Goal: Transaction & Acquisition: Register for event/course

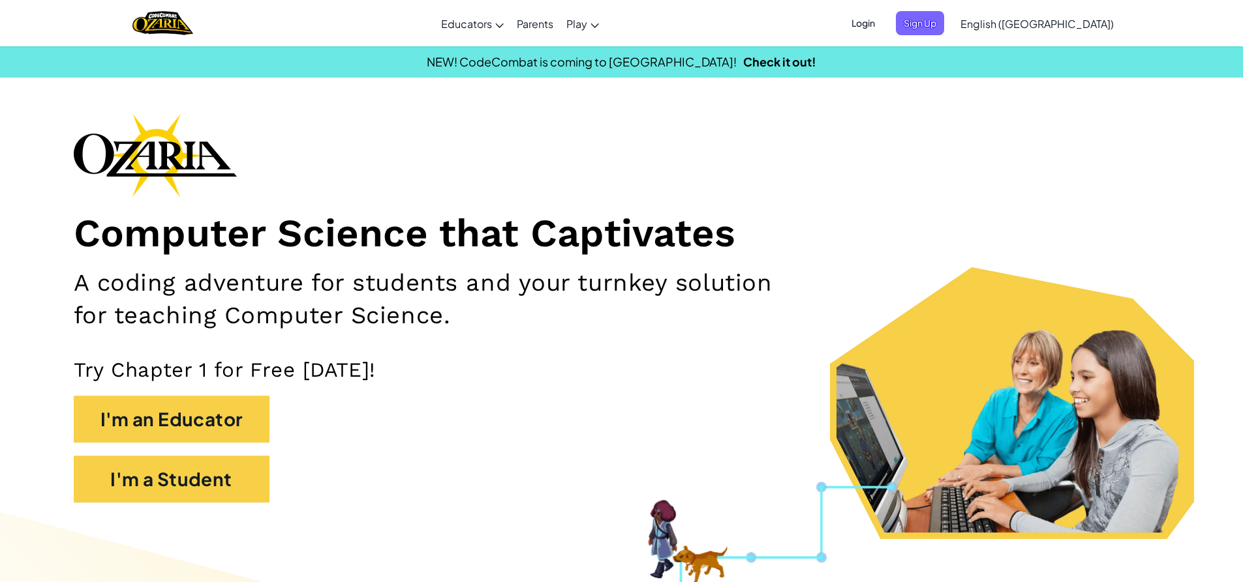
click at [883, 24] on span "Login" at bounding box center [862, 23] width 39 height 24
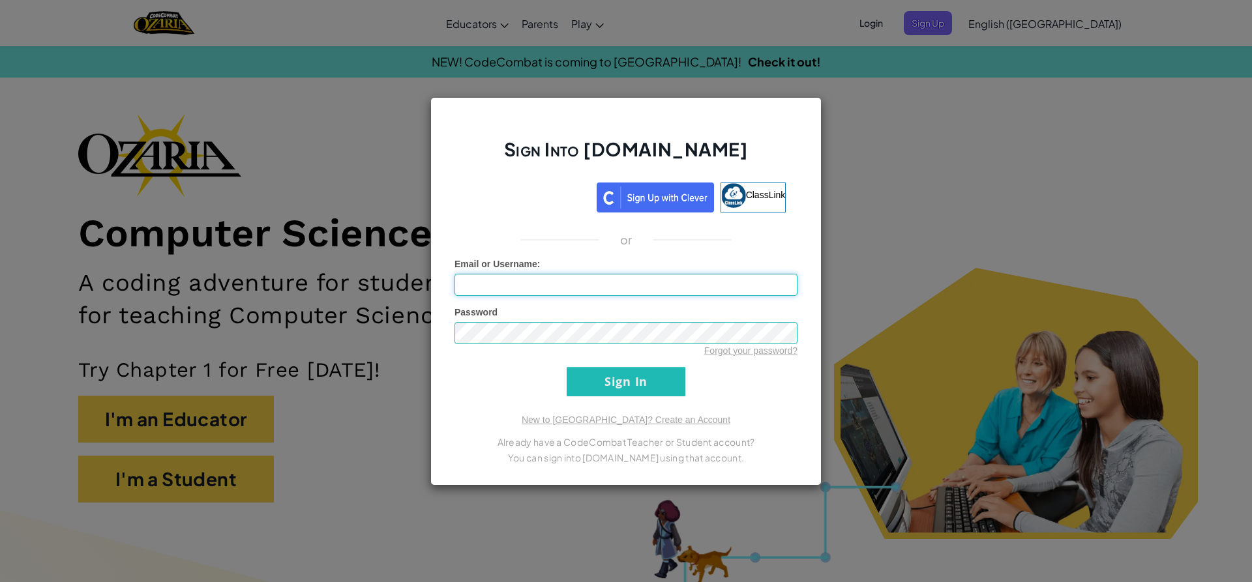
click at [710, 289] on input "Email or Username :" at bounding box center [626, 285] width 343 height 22
click at [592, 286] on input "AL07124025@tecmilenio" at bounding box center [626, 285] width 343 height 22
type input "[EMAIL_ADDRESS][DOMAIN_NAME]"
click at [592, 375] on input "Sign In" at bounding box center [626, 381] width 119 height 29
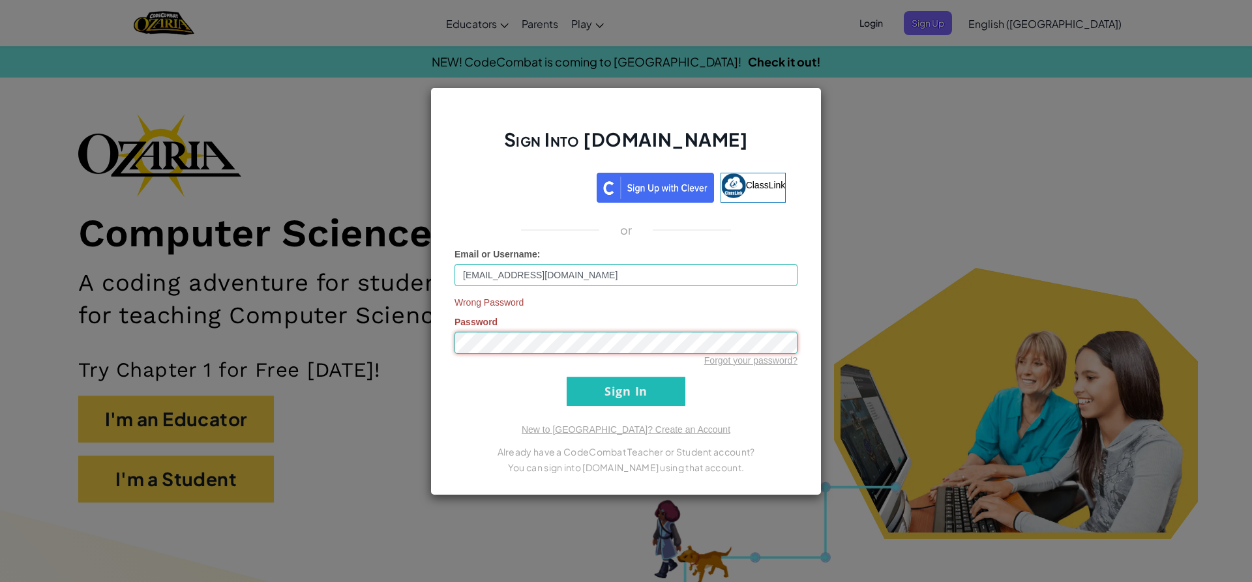
click at [451, 366] on div "Sign Into [DOMAIN_NAME] ClassLink or Email or Username : [EMAIL_ADDRESS][DOMAIN…" at bounding box center [625, 291] width 391 height 408
click at [633, 393] on input "Sign In" at bounding box center [626, 391] width 119 height 29
click at [634, 390] on input "Sign In" at bounding box center [626, 391] width 119 height 29
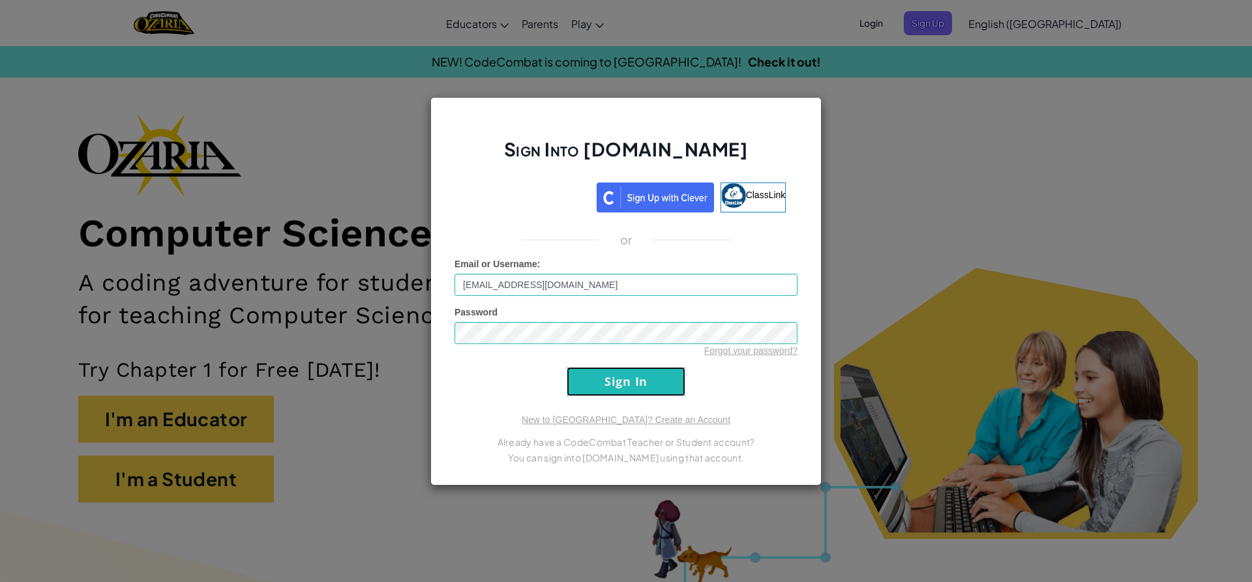
click at [635, 393] on input "Sign In" at bounding box center [626, 381] width 119 height 29
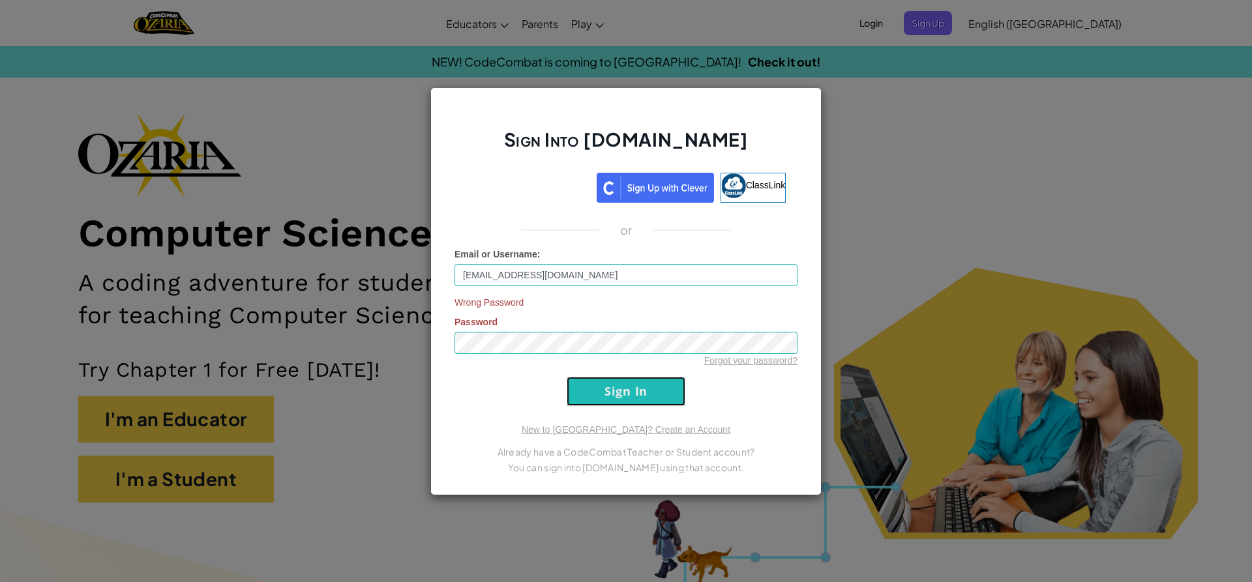
click at [635, 393] on input "Sign In" at bounding box center [626, 391] width 119 height 29
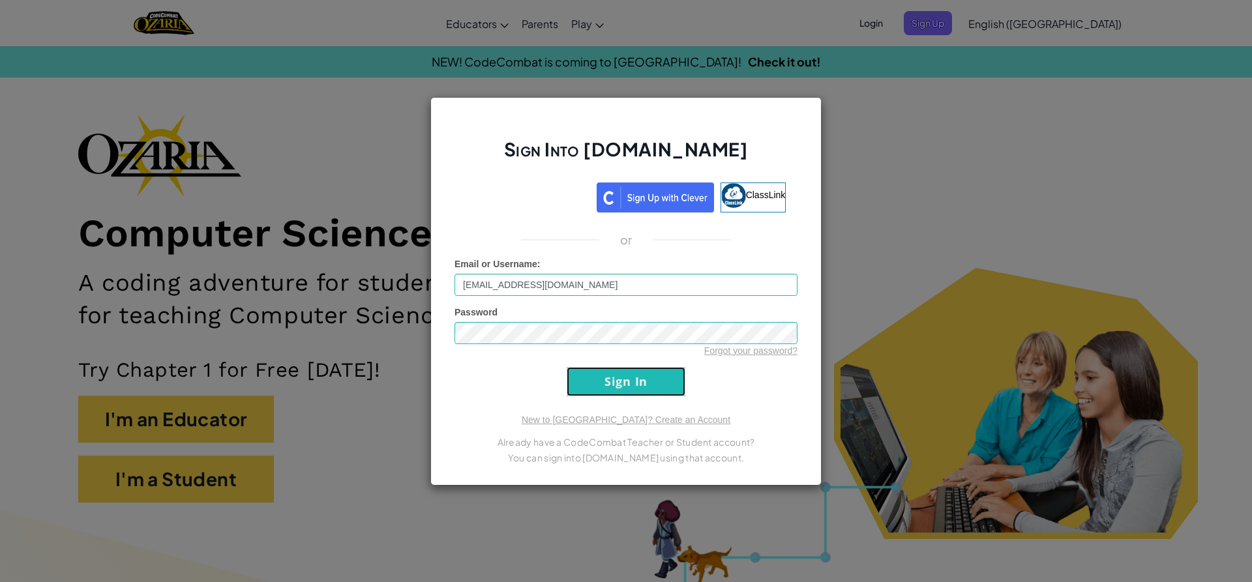
click at [635, 396] on input "Sign In" at bounding box center [626, 381] width 119 height 29
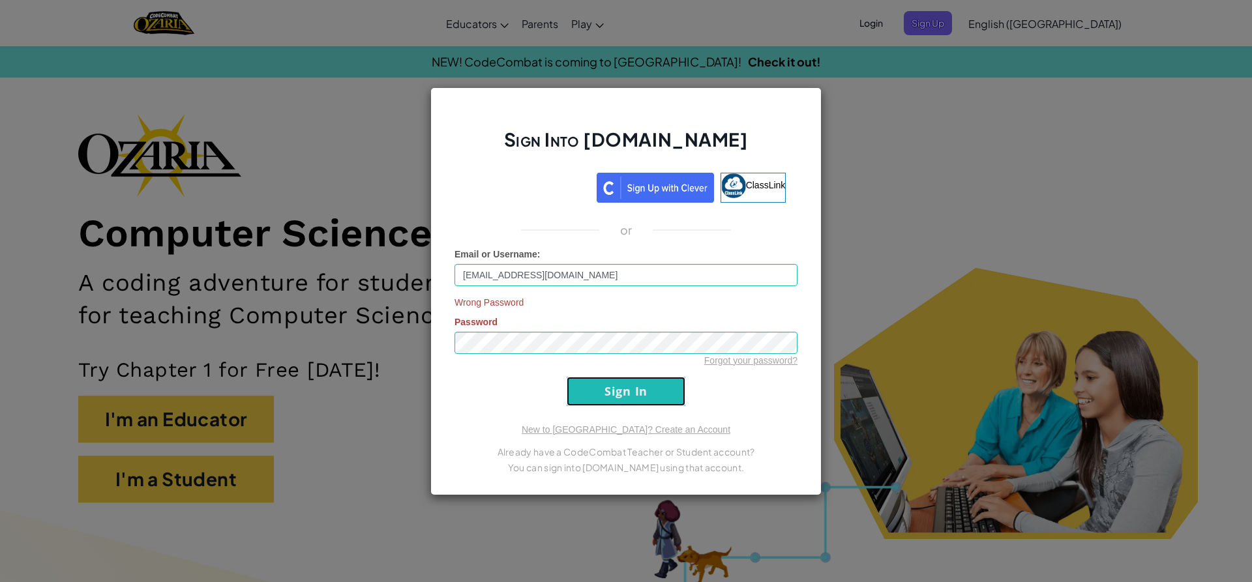
click at [635, 396] on input "Sign In" at bounding box center [626, 391] width 119 height 29
click at [637, 396] on input "Sign In" at bounding box center [626, 391] width 119 height 29
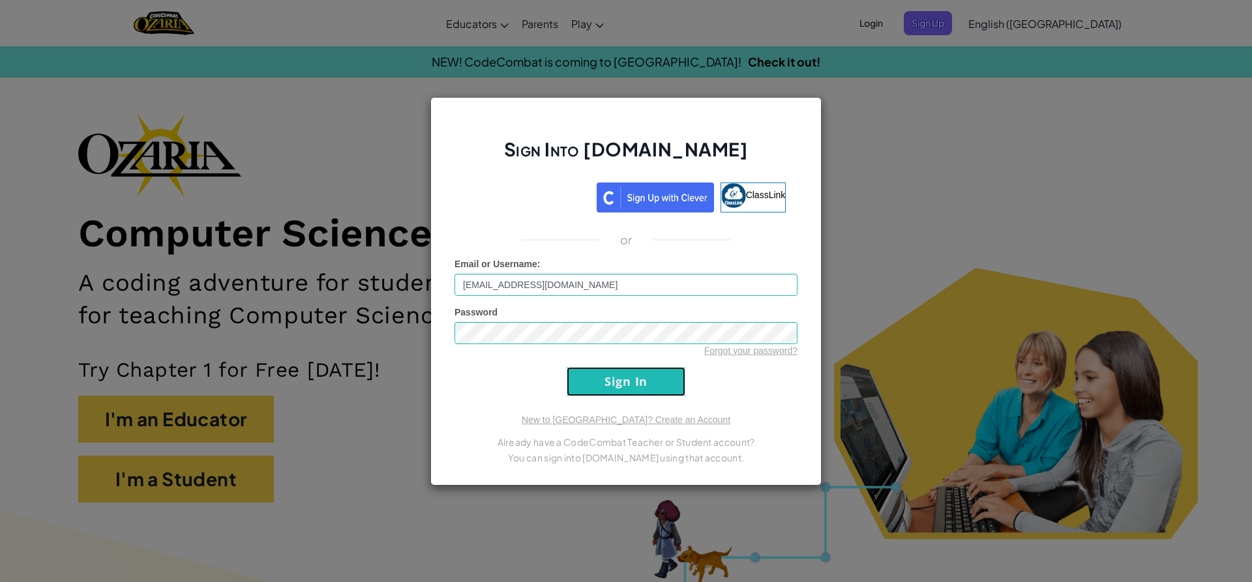
click at [637, 395] on input "Sign In" at bounding box center [626, 381] width 119 height 29
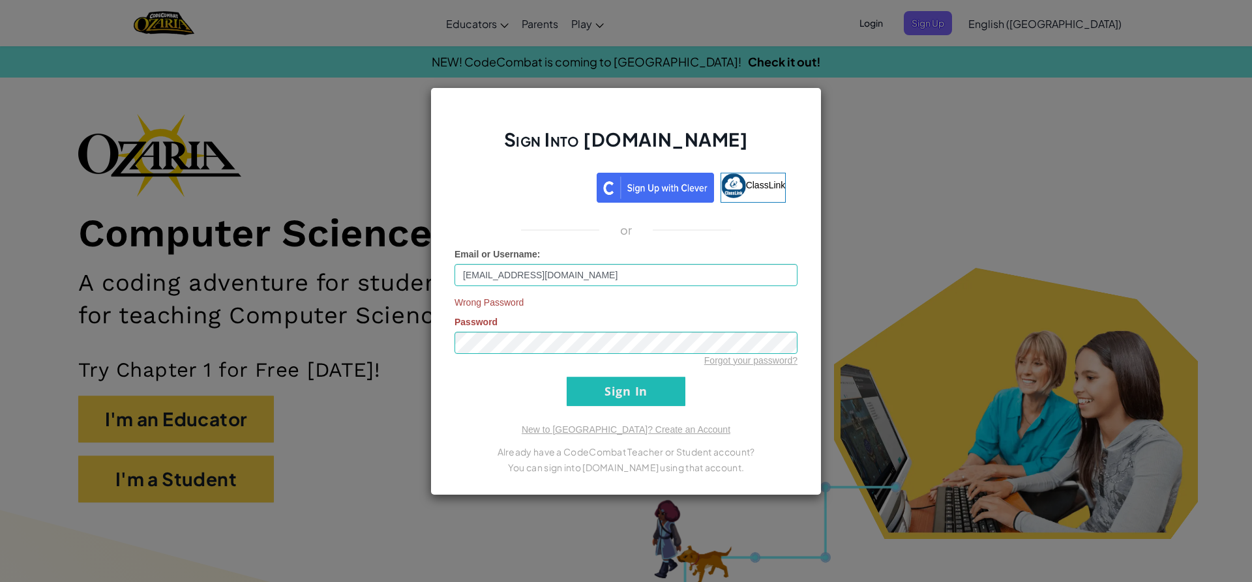
click at [969, 276] on div "Sign Into [DOMAIN_NAME] ClassLink or Email or Username : [EMAIL_ADDRESS][DOMAIN…" at bounding box center [626, 291] width 1252 height 582
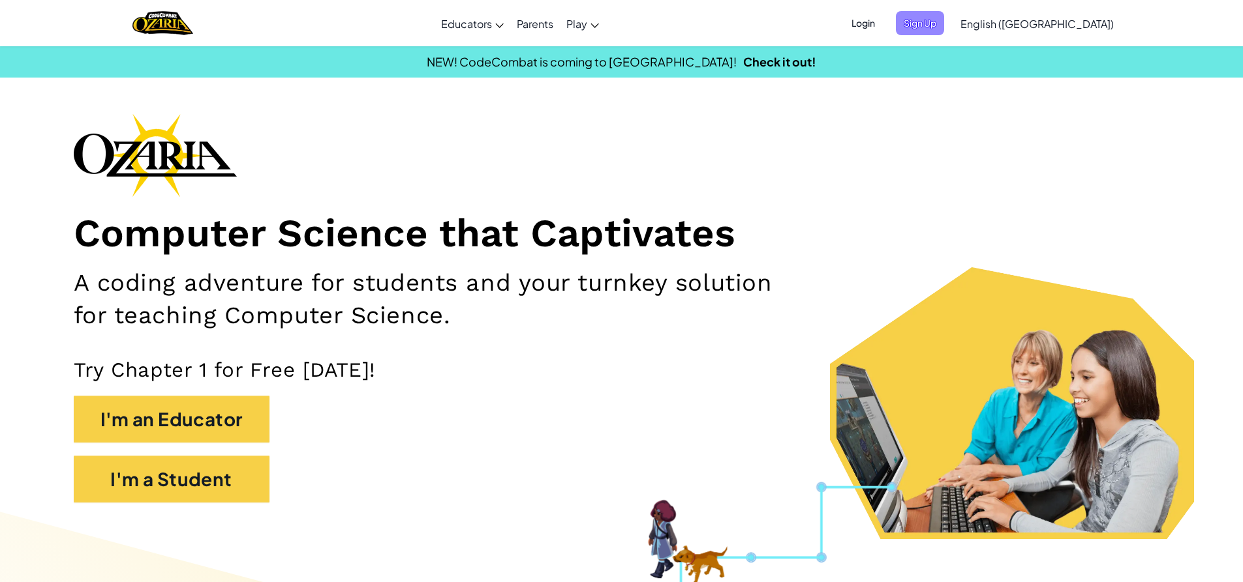
click at [944, 26] on span "Sign Up" at bounding box center [920, 23] width 48 height 24
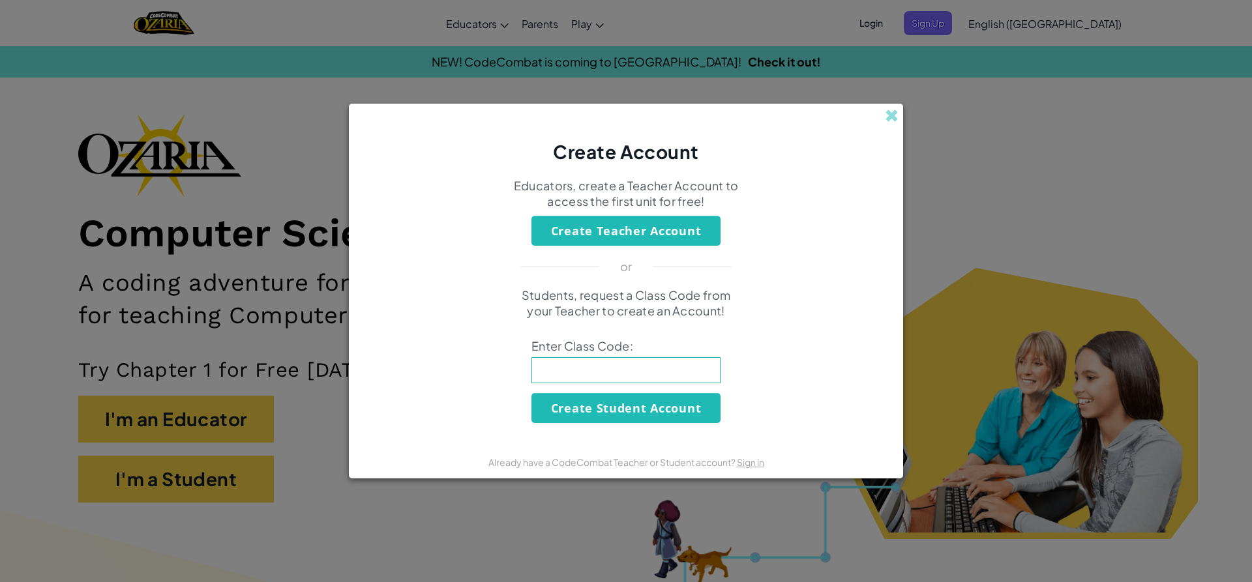
click at [676, 377] on input at bounding box center [626, 370] width 189 height 26
type input "SpellSoupFork"
click at [676, 410] on button "Create Student Account" at bounding box center [626, 408] width 189 height 30
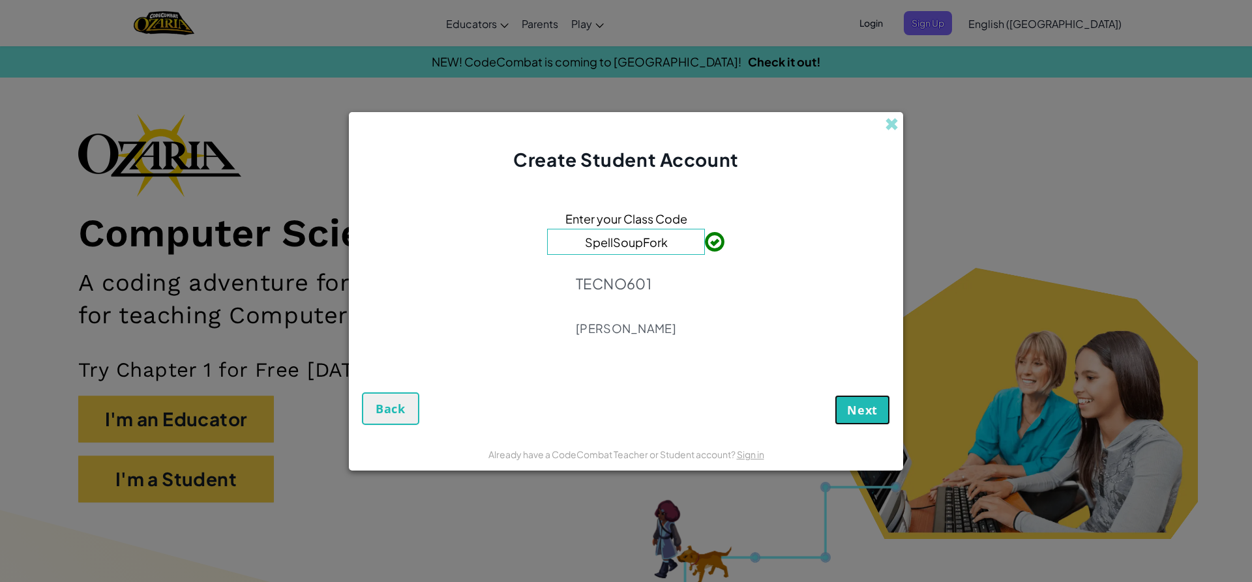
click at [862, 411] on span "Next" at bounding box center [862, 410] width 31 height 16
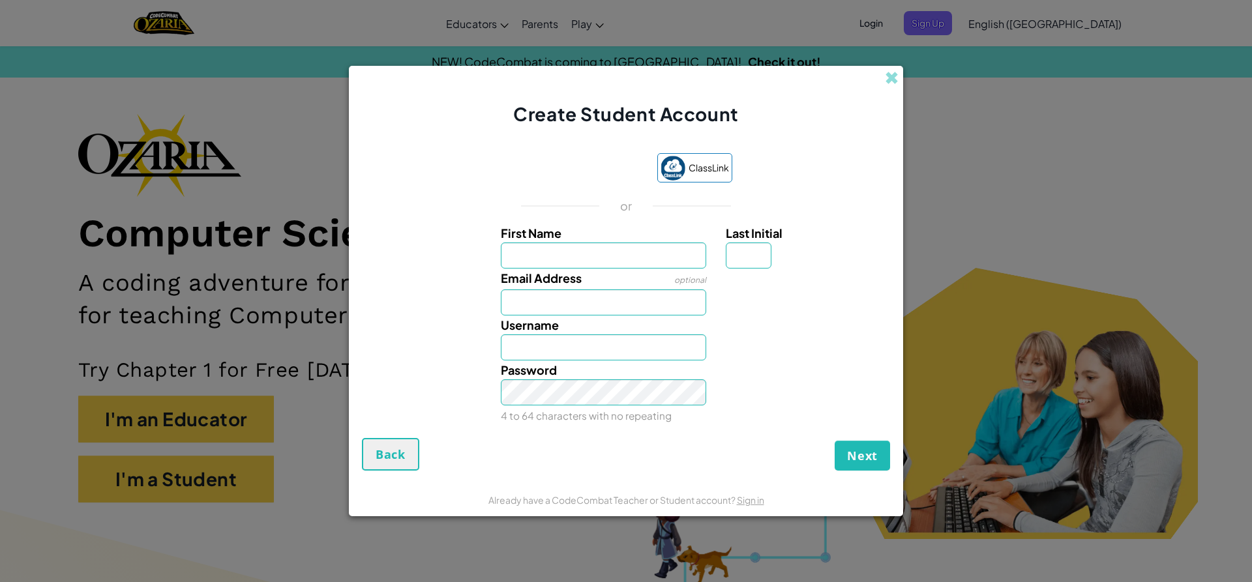
click at [639, 254] on input "First Name" at bounding box center [604, 256] width 206 height 26
type input "[PERSON_NAME]"
click at [631, 306] on input "Email Address" at bounding box center [604, 303] width 206 height 26
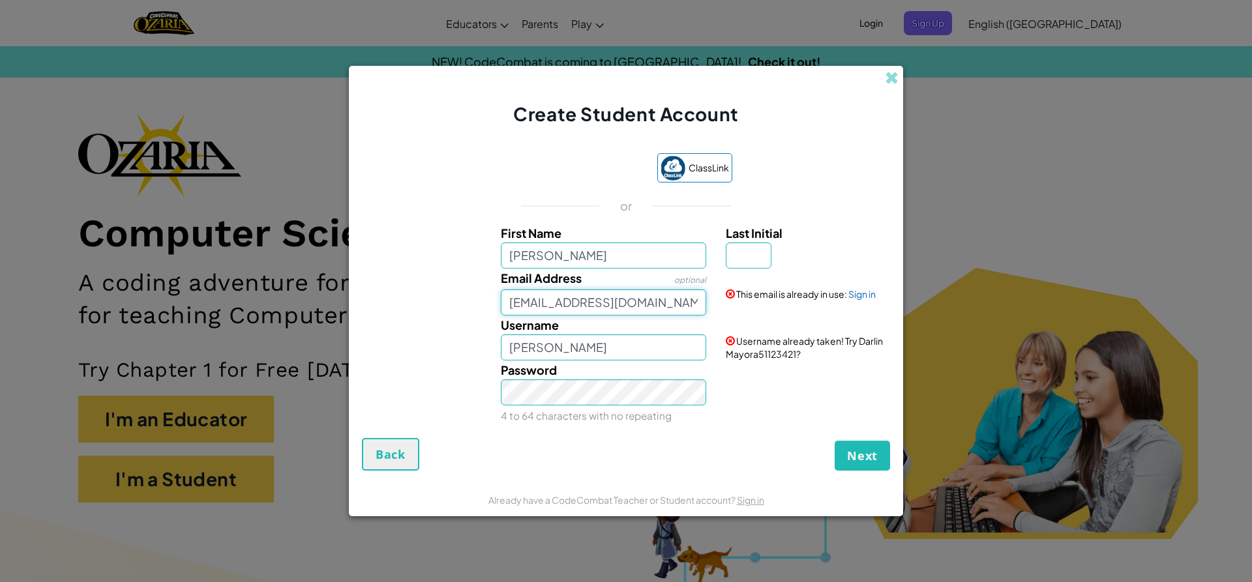
drag, startPoint x: 570, startPoint y: 301, endPoint x: 544, endPoint y: 315, distance: 29.8
click at [544, 315] on div "First Name [PERSON_NAME] Last Initial Email Address optional [EMAIL_ADDRESS][DO…" at bounding box center [626, 325] width 522 height 202
click at [588, 304] on input "[EMAIL_ADDRESS][DOMAIN_NAME]" at bounding box center [604, 303] width 206 height 26
type input "[EMAIL_ADDRESS][DOMAIN_NAME]"
click at [566, 347] on input "[PERSON_NAME]" at bounding box center [604, 348] width 206 height 26
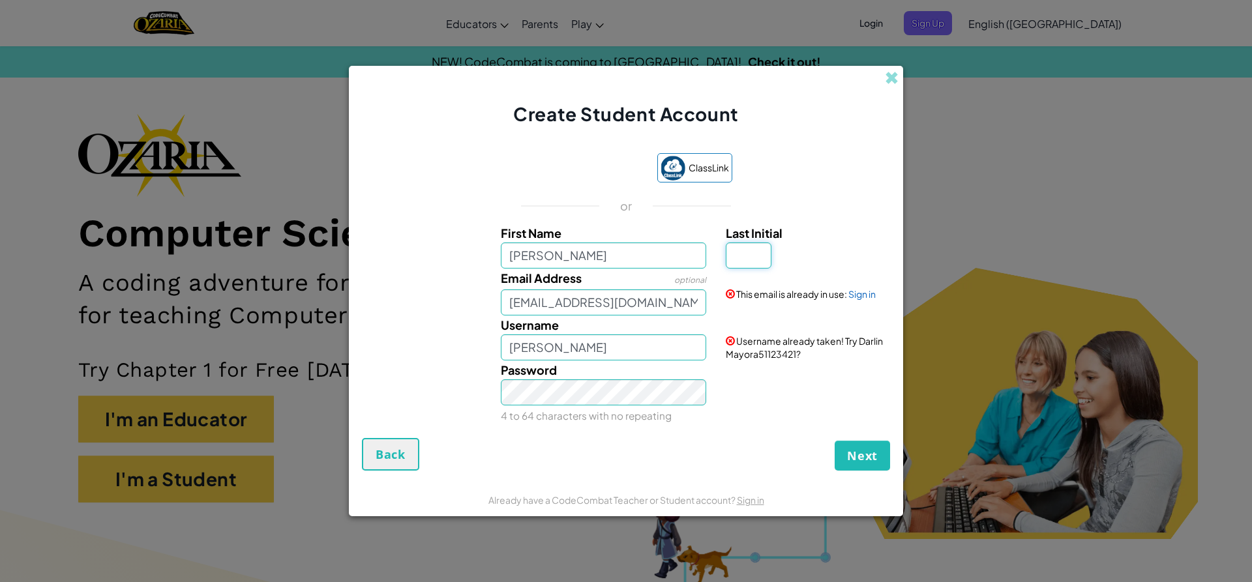
click at [738, 256] on input "Last Initial" at bounding box center [749, 256] width 46 height 26
type input "V"
type input "[PERSON_NAME]"
click at [860, 294] on link "Sign in" at bounding box center [862, 294] width 27 height 12
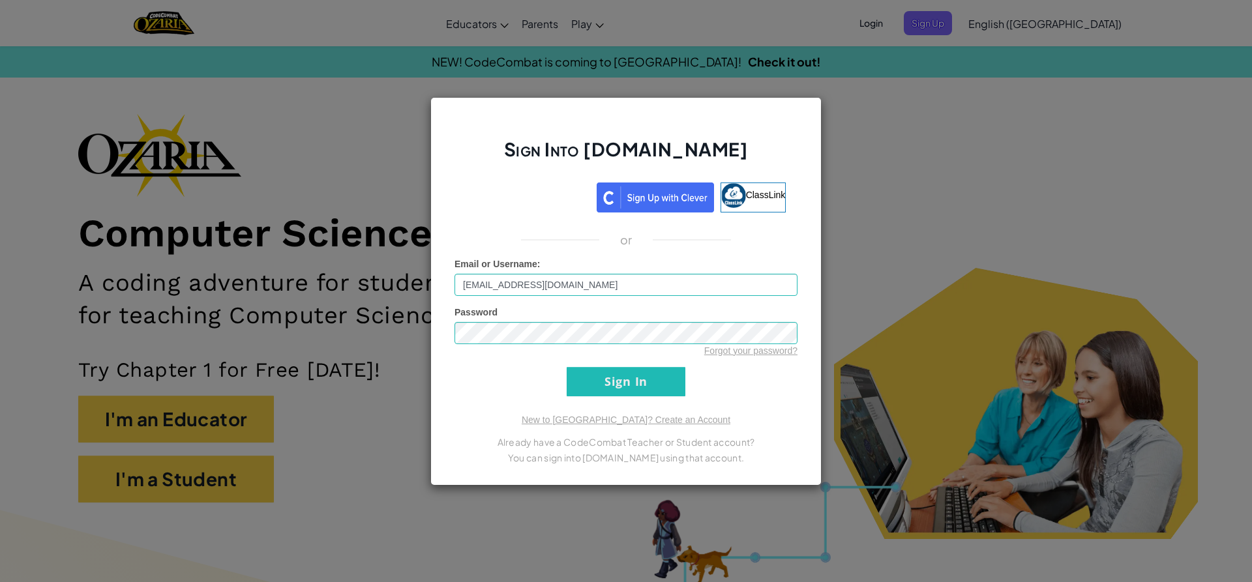
drag, startPoint x: 597, startPoint y: 400, endPoint x: 607, endPoint y: 390, distance: 14.3
click at [597, 400] on div "Sign Into [DOMAIN_NAME] ClassLink or Unknown Error Email or Username : [EMAIL_A…" at bounding box center [625, 291] width 391 height 389
click at [607, 388] on input "Sign In" at bounding box center [626, 381] width 119 height 29
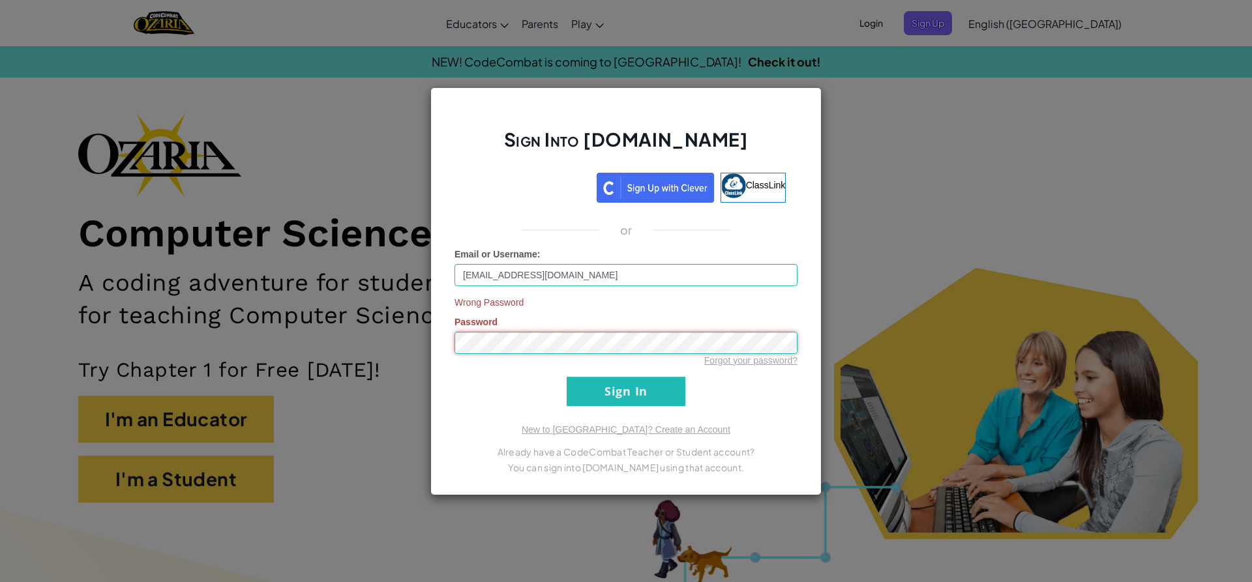
click at [436, 355] on div "Sign Into [DOMAIN_NAME] ClassLink or Email or Username : [EMAIL_ADDRESS][DOMAIN…" at bounding box center [625, 291] width 391 height 408
click at [626, 391] on input "Sign In" at bounding box center [626, 391] width 119 height 29
click at [738, 357] on div "Wrong Password Password Forgot your password?" at bounding box center [626, 331] width 343 height 71
click at [737, 359] on link "Forgot your password?" at bounding box center [750, 360] width 93 height 10
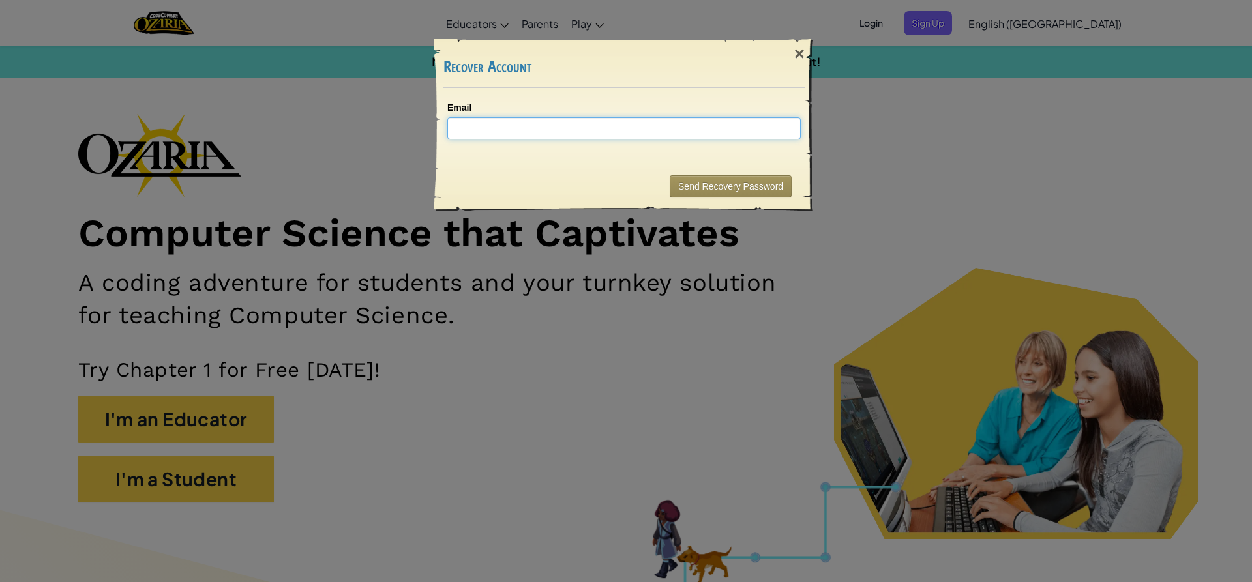
click at [534, 133] on input "Email" at bounding box center [624, 128] width 354 height 22
click at [680, 154] on div "Email" at bounding box center [624, 125] width 380 height 74
click at [807, 49] on div "×" at bounding box center [800, 54] width 30 height 38
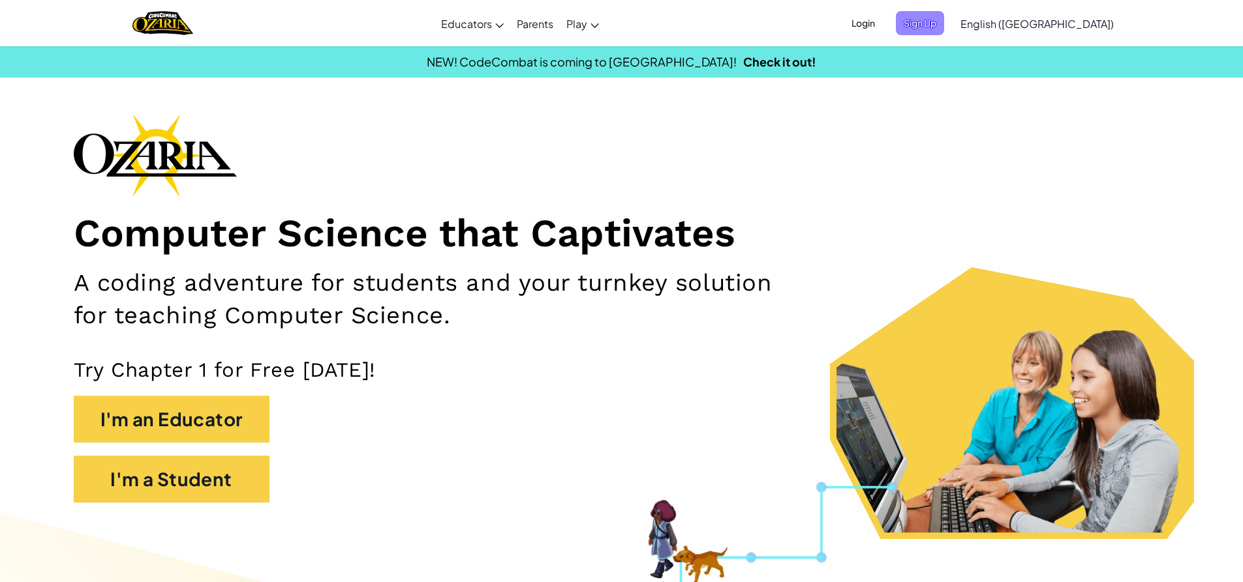
click at [944, 12] on span "Sign Up" at bounding box center [920, 23] width 48 height 24
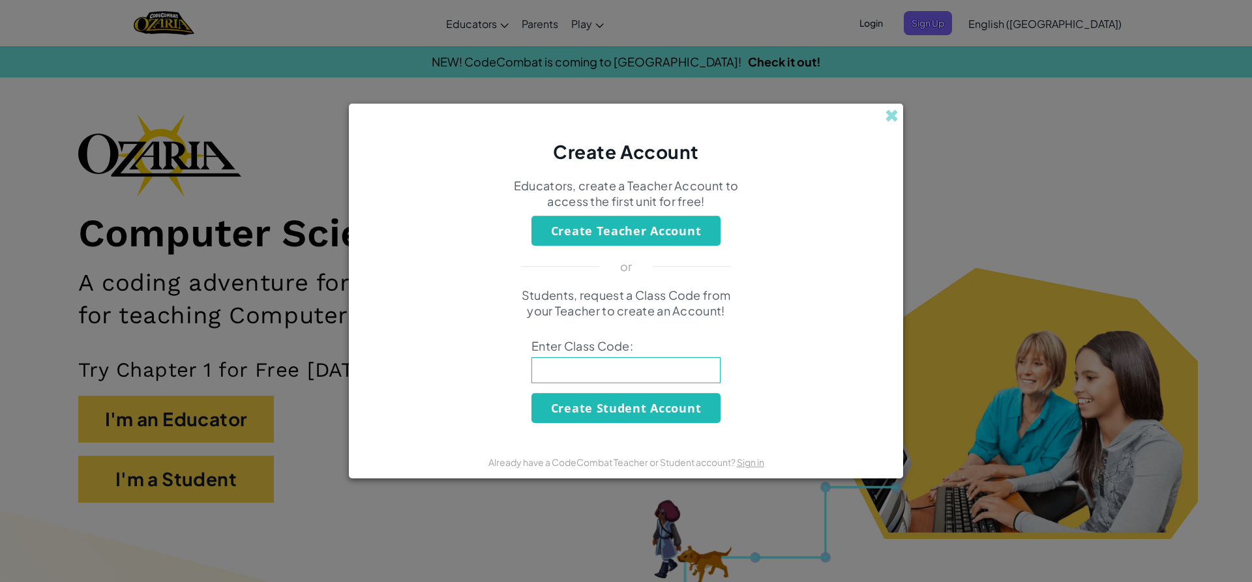
click at [693, 380] on input at bounding box center [626, 370] width 189 height 26
type input "SpellSoupFork"
click at [644, 406] on button "Create Student Account" at bounding box center [626, 408] width 189 height 30
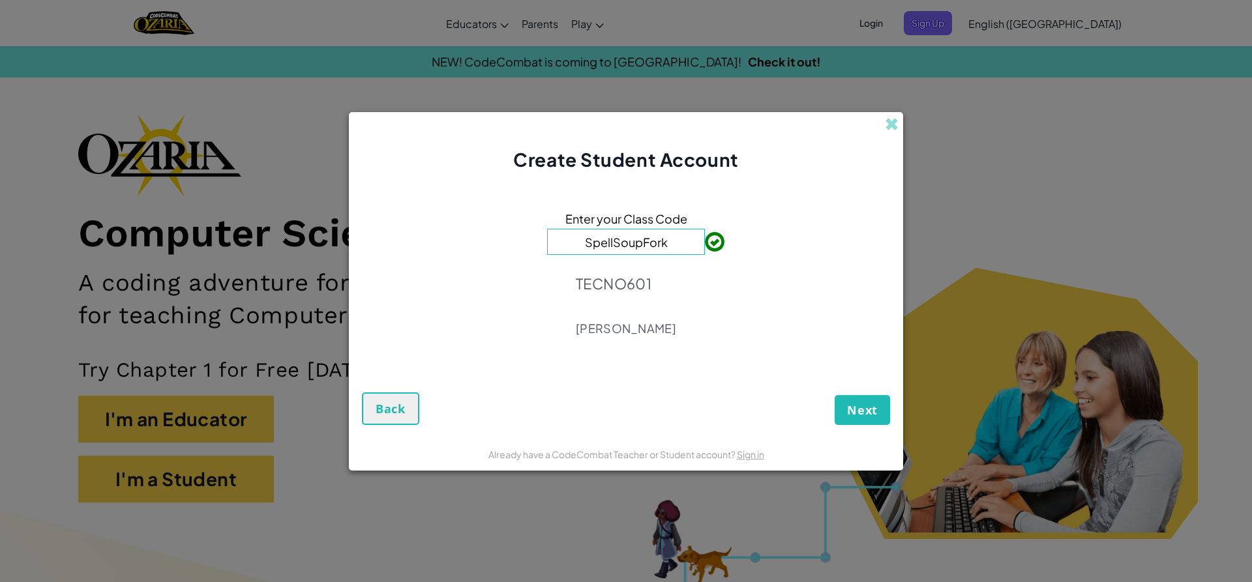
click at [868, 425] on button "Next" at bounding box center [862, 410] width 55 height 30
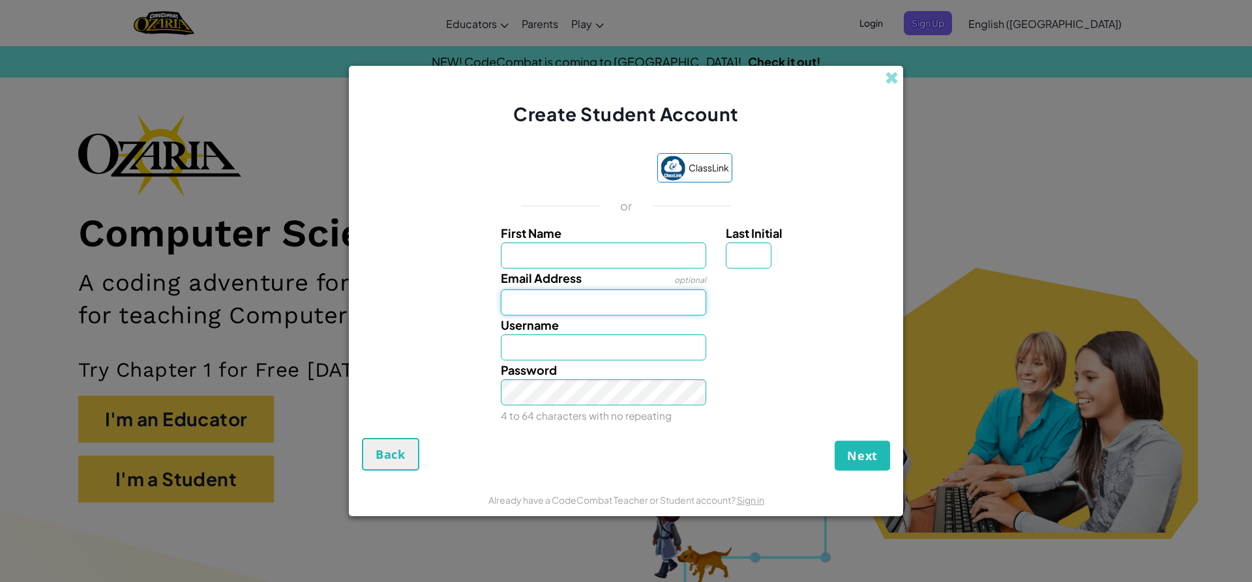
click at [658, 310] on input "Email Address" at bounding box center [604, 303] width 206 height 26
drag, startPoint x: 579, startPoint y: 303, endPoint x: 544, endPoint y: 320, distance: 39.1
click at [544, 320] on div "First Name Last Initial Email Address optional [EMAIL_ADDRESS][DOMAIN_NAME] Thi…" at bounding box center [626, 325] width 522 height 202
type input "[EMAIL_ADDRESS][DOMAIN_NAME]"
click at [860, 297] on link "Sign in" at bounding box center [862, 294] width 27 height 12
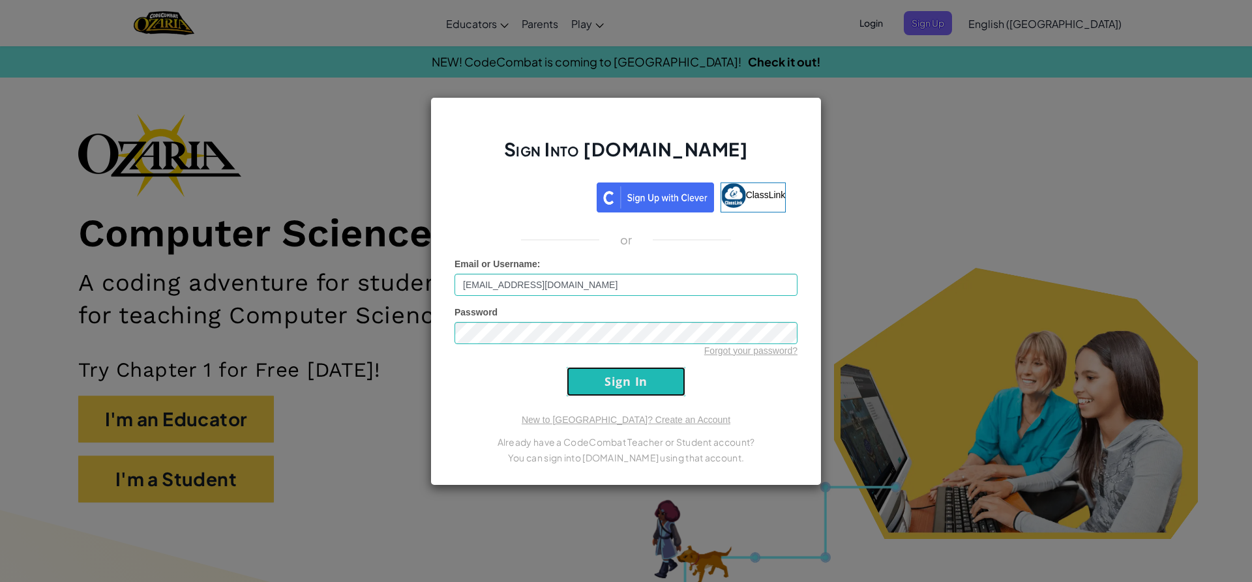
click at [637, 377] on input "Sign In" at bounding box center [626, 381] width 119 height 29
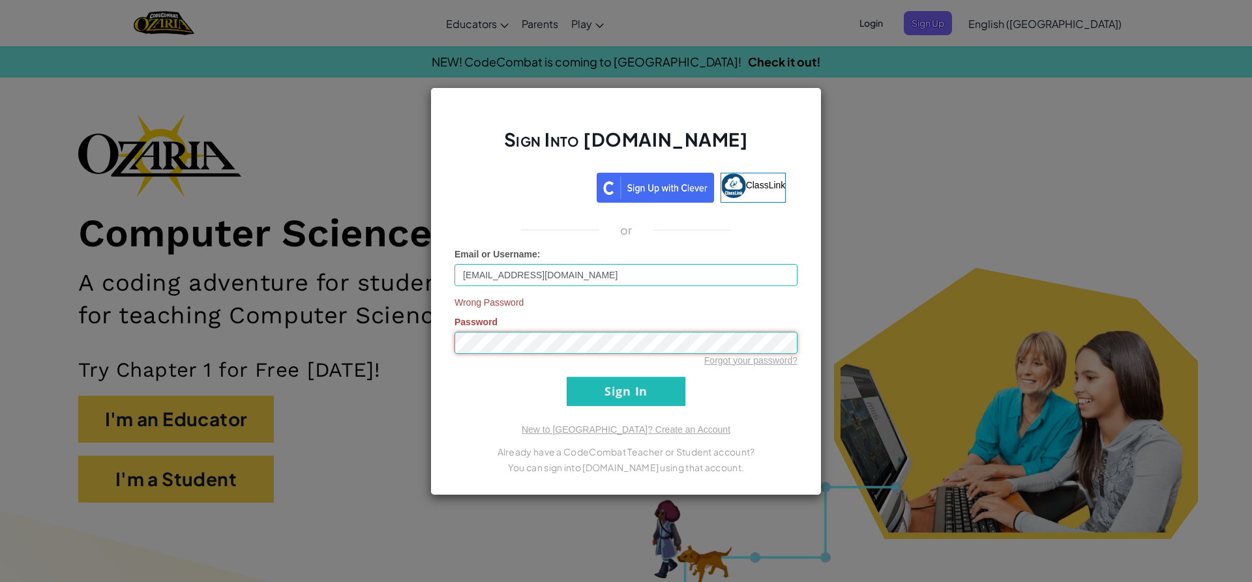
click at [266, 344] on div "Sign Into [DOMAIN_NAME] ClassLink or Email or Username : [EMAIL_ADDRESS][DOMAIN…" at bounding box center [626, 291] width 1252 height 582
click at [507, 375] on form "Email or Username : [EMAIL_ADDRESS][DOMAIN_NAME] Wrong Password Password Forgot…" at bounding box center [626, 327] width 343 height 158
click at [619, 391] on input "Sign In" at bounding box center [626, 391] width 119 height 29
click at [625, 397] on input "Sign In" at bounding box center [626, 391] width 119 height 29
click at [438, 341] on div "Sign Into [DOMAIN_NAME] ClassLink or Email or Username : [EMAIL_ADDRESS][DOMAIN…" at bounding box center [625, 291] width 391 height 408
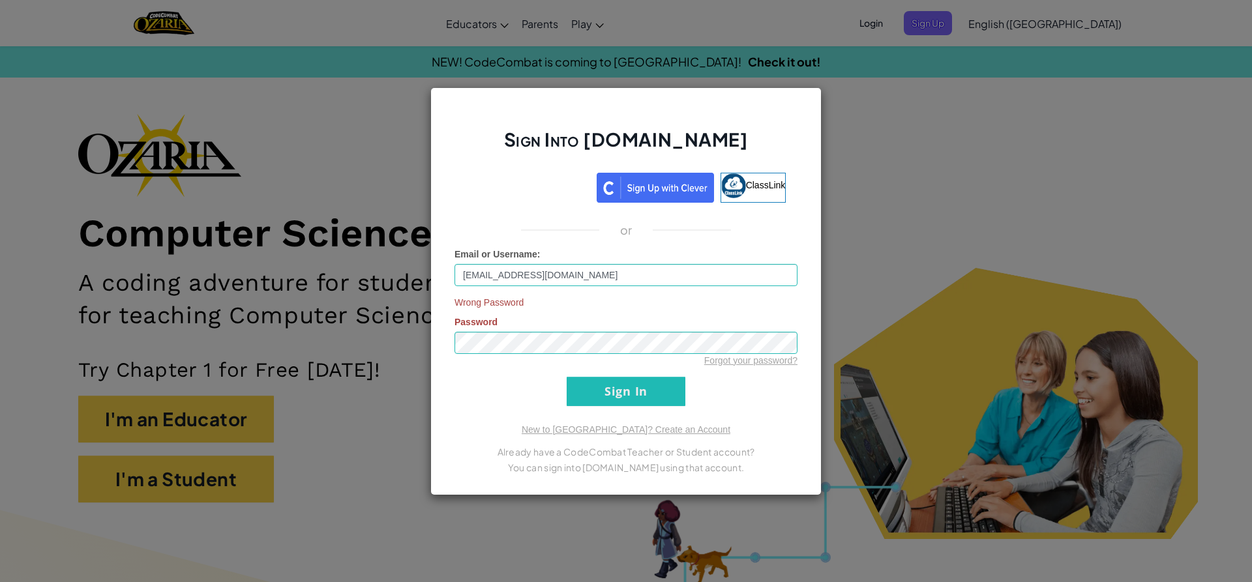
click at [1031, 530] on div "Sign Into [DOMAIN_NAME] ClassLink or Email or Username : [EMAIL_ADDRESS][DOMAIN…" at bounding box center [626, 291] width 1252 height 582
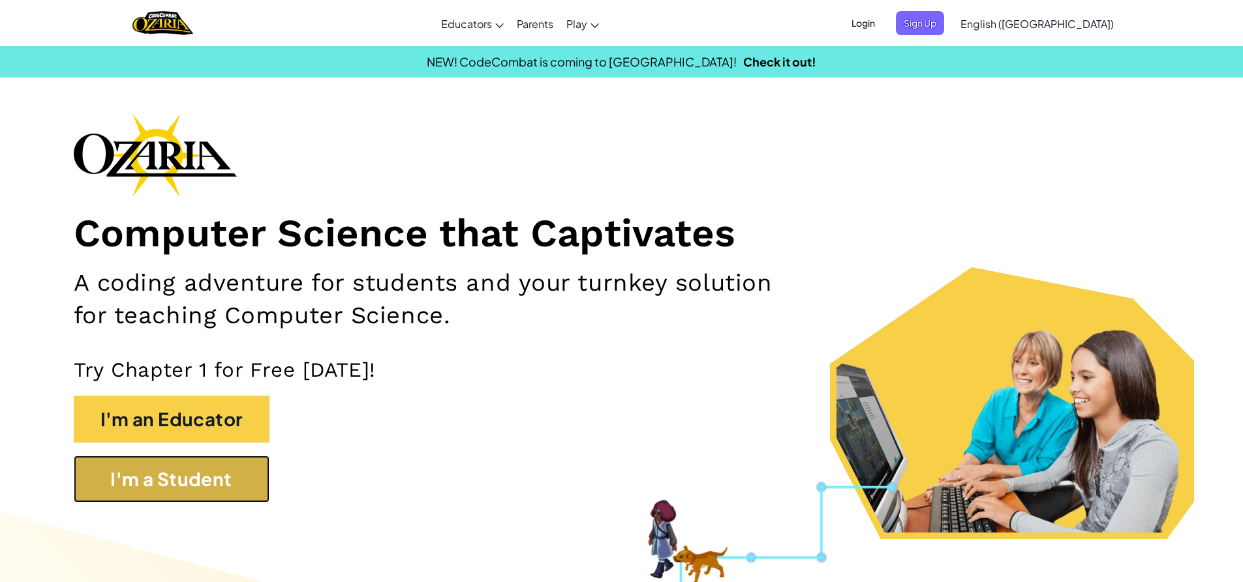
click at [219, 494] on button "I'm a Student" at bounding box center [172, 479] width 196 height 47
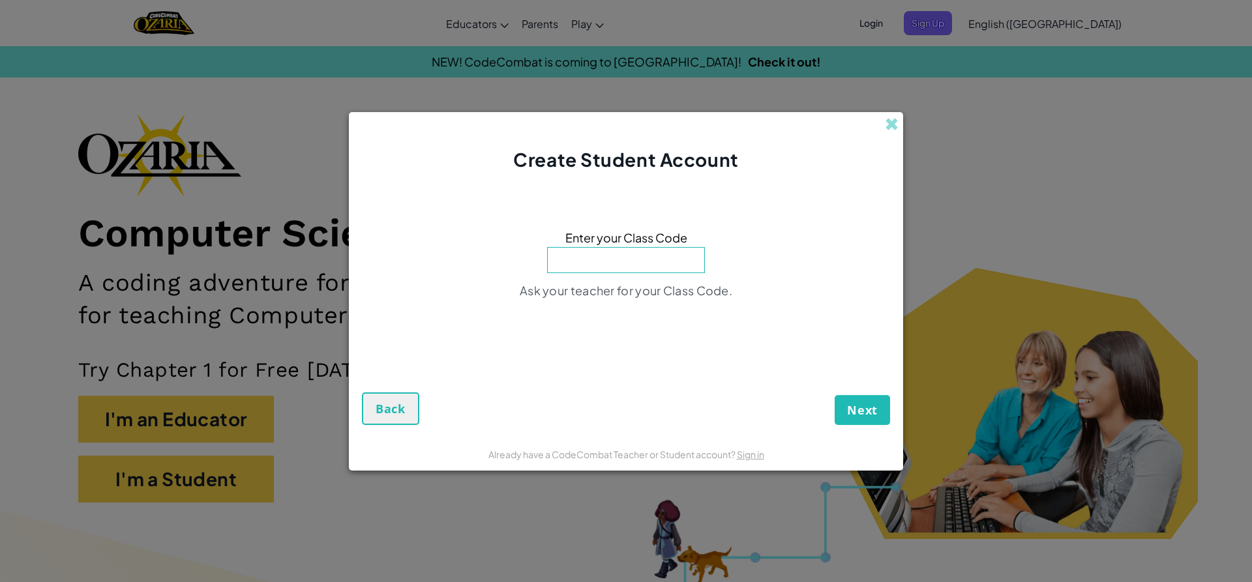
click at [670, 265] on input at bounding box center [626, 260] width 158 height 26
type input "SpellSoupFork"
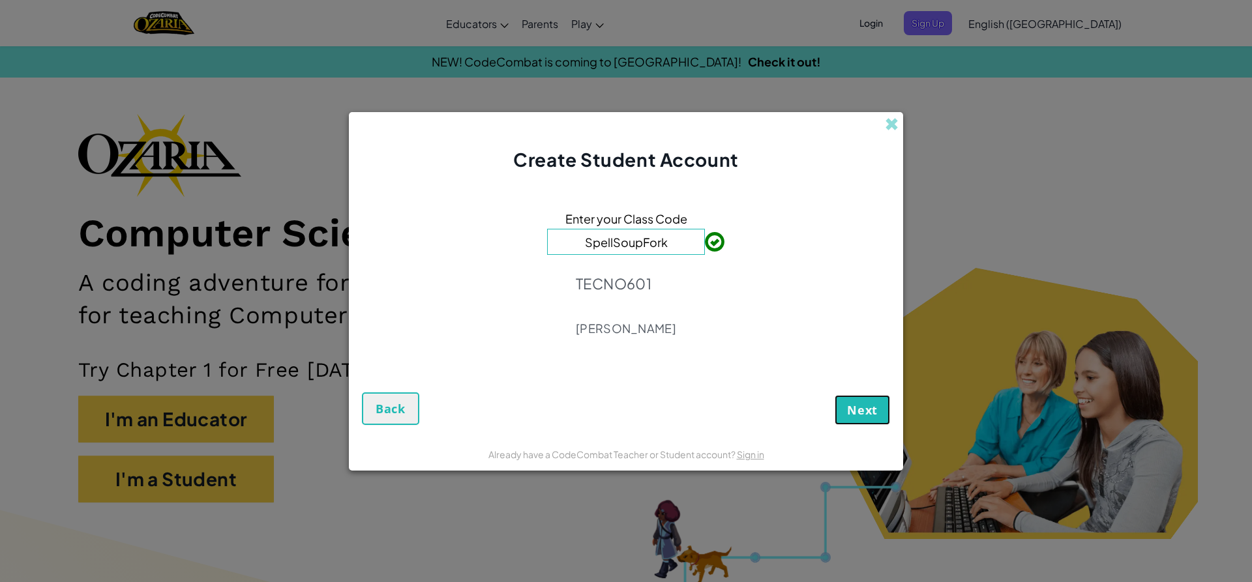
click at [875, 415] on span "Next" at bounding box center [862, 410] width 31 height 16
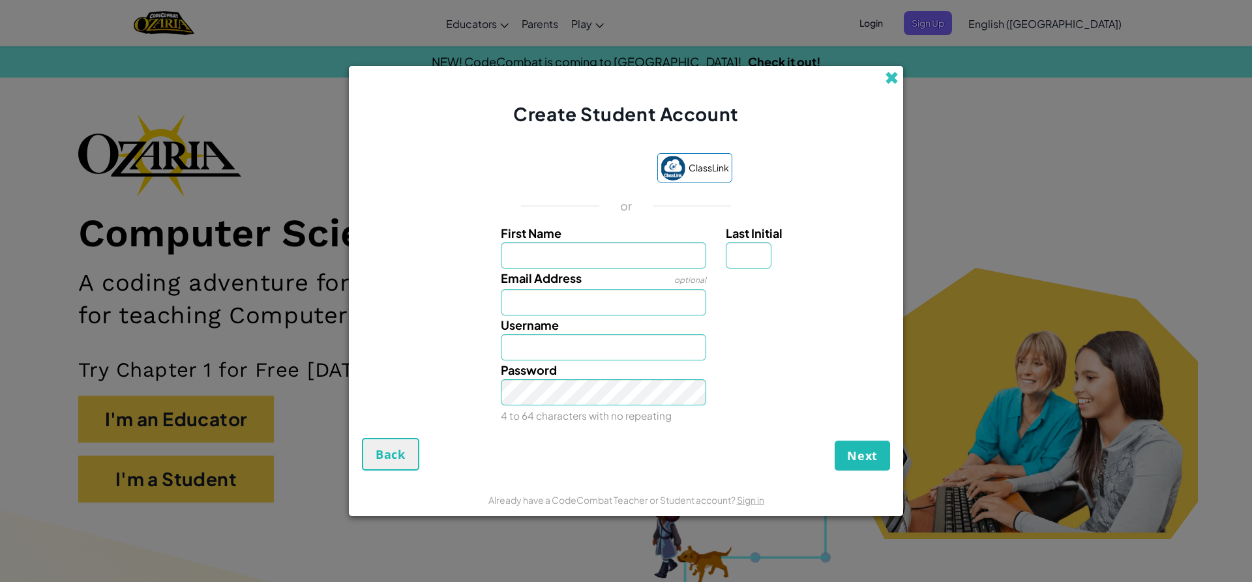
click at [893, 74] on span at bounding box center [892, 78] width 14 height 14
